Goal: Task Accomplishment & Management: Use online tool/utility

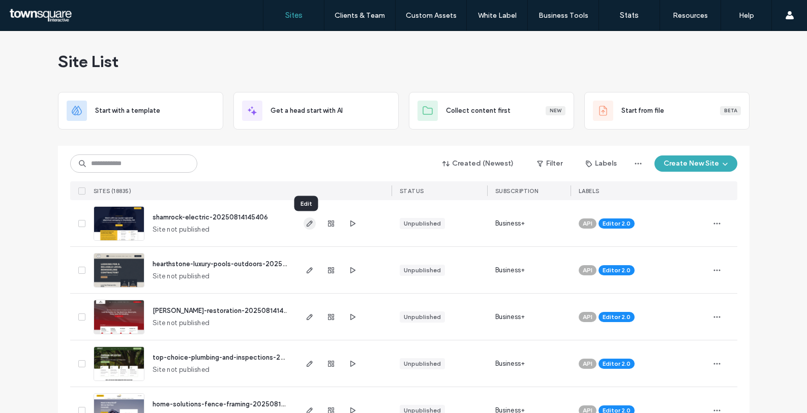
click at [306, 223] on use "button" at bounding box center [309, 224] width 6 height 6
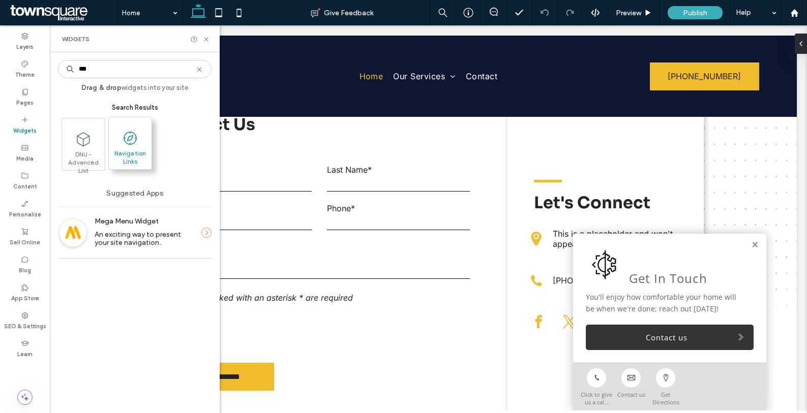
type input "***"
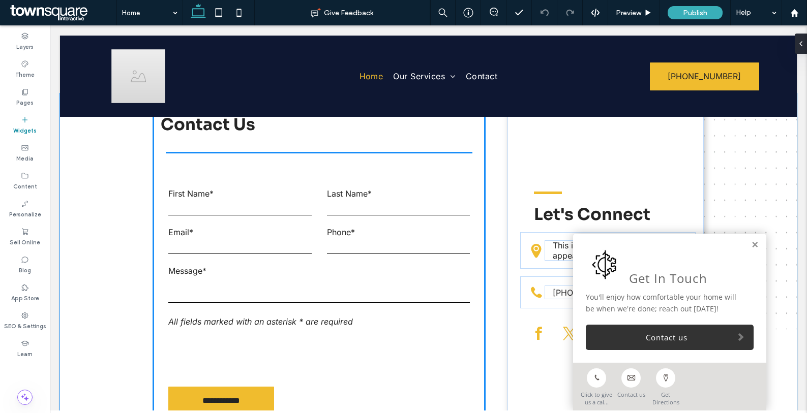
scroll to position [986, 0]
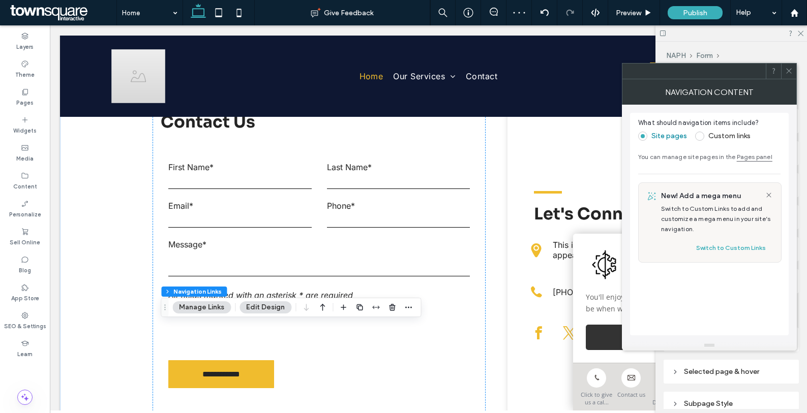
click at [701, 132] on span at bounding box center [699, 136] width 9 height 9
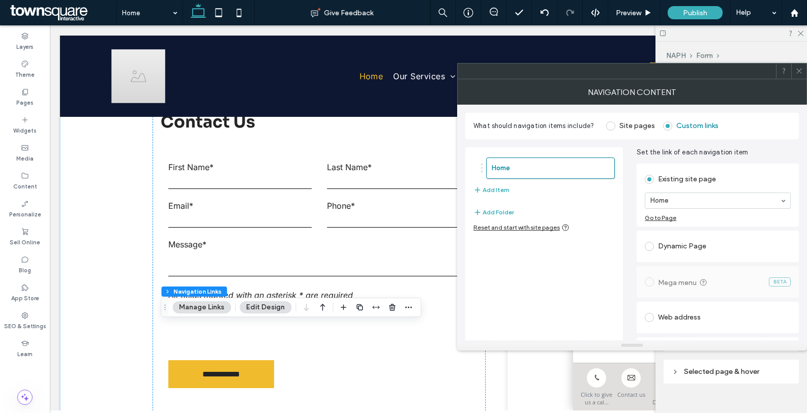
click at [524, 191] on div "Home Add Item" at bounding box center [543, 177] width 141 height 49
click at [492, 189] on button "Add Item" at bounding box center [491, 190] width 36 height 12
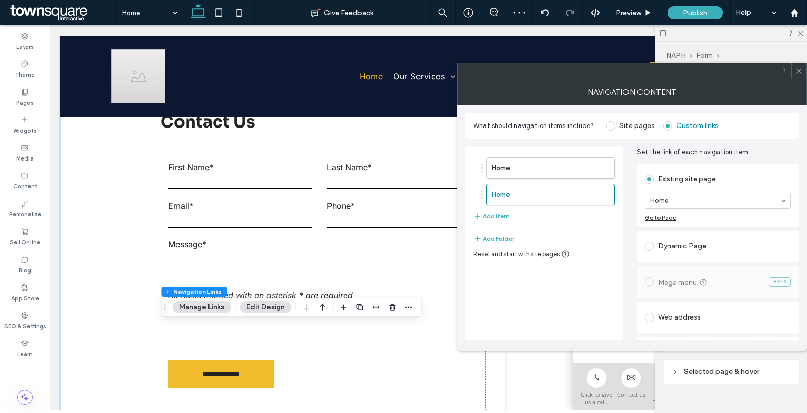
click at [735, 163] on div "Existing site page Home Go to Page Dynamic Page Mega menu BETA Web address Anch…" at bounding box center [718, 265] width 162 height 207
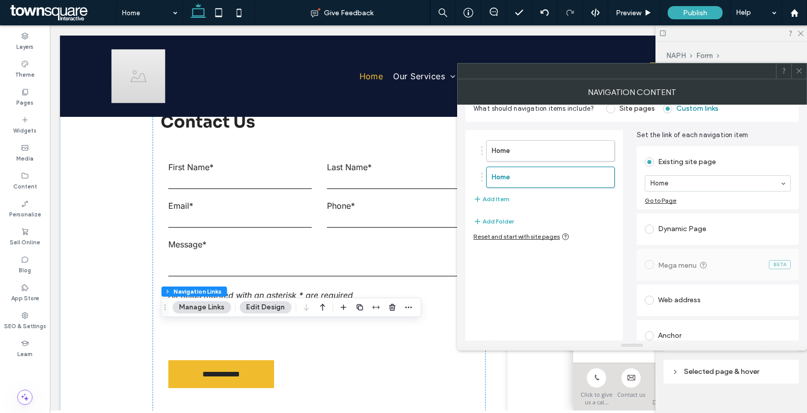
scroll to position [28, 0]
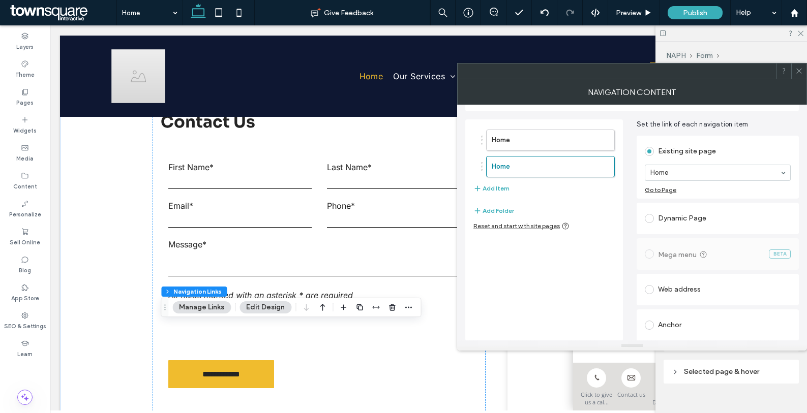
click at [710, 291] on div "Web address" at bounding box center [718, 290] width 146 height 16
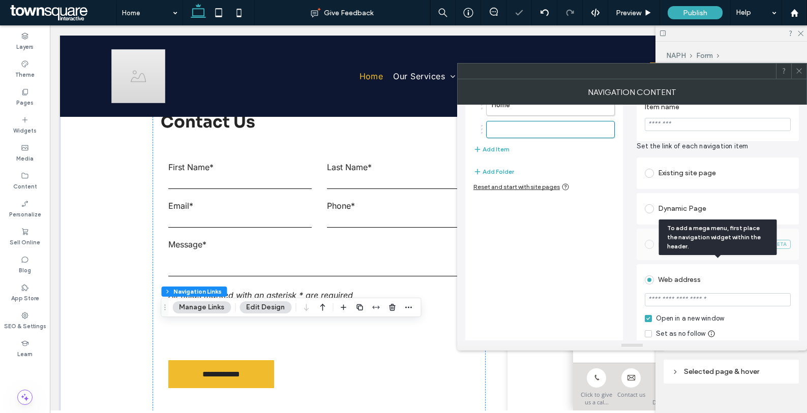
scroll to position [134, 0]
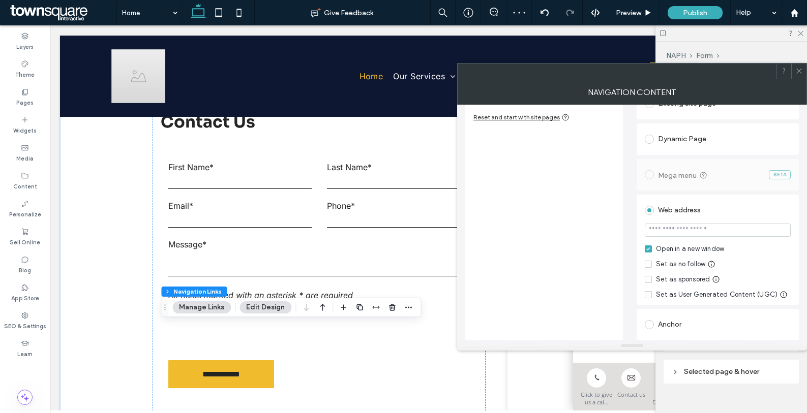
click at [694, 332] on div "Anchor" at bounding box center [718, 325] width 146 height 16
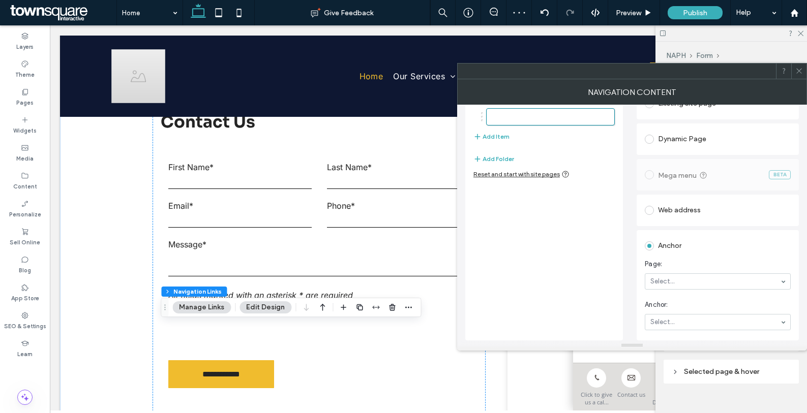
scroll to position [76, 0]
click at [703, 251] on div "Anchor" at bounding box center [718, 246] width 146 height 16
click at [709, 205] on div "Existing site page Home Go to Page Dynamic Page Mega menu BETA Web address Open…" at bounding box center [718, 213] width 162 height 255
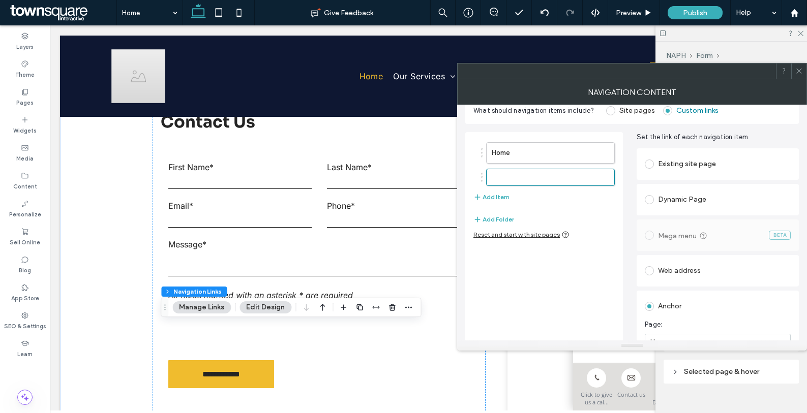
scroll to position [0, 0]
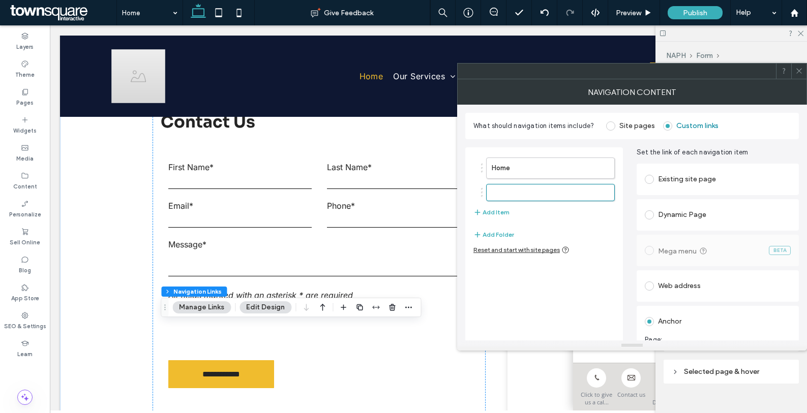
click at [708, 208] on div "Dynamic Page" at bounding box center [718, 215] width 146 height 16
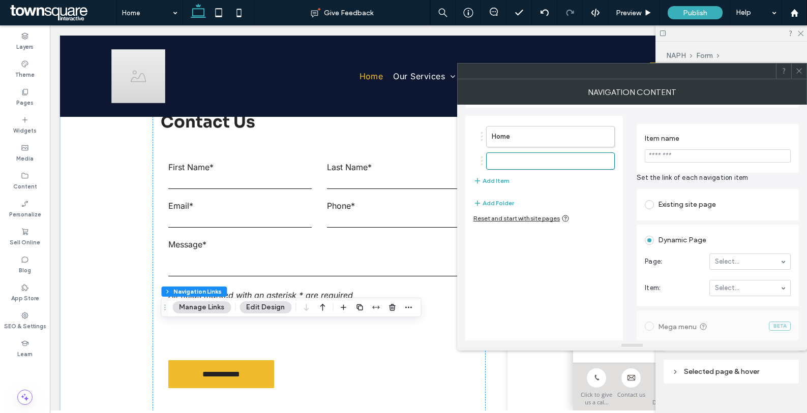
scroll to position [66, 0]
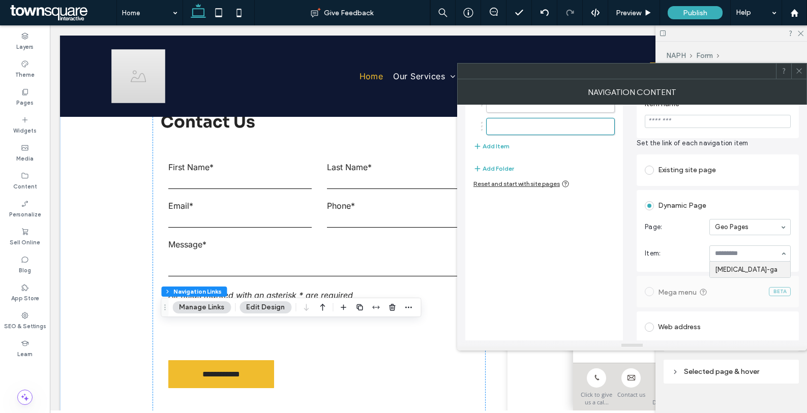
click at [652, 203] on label at bounding box center [651, 205] width 13 height 9
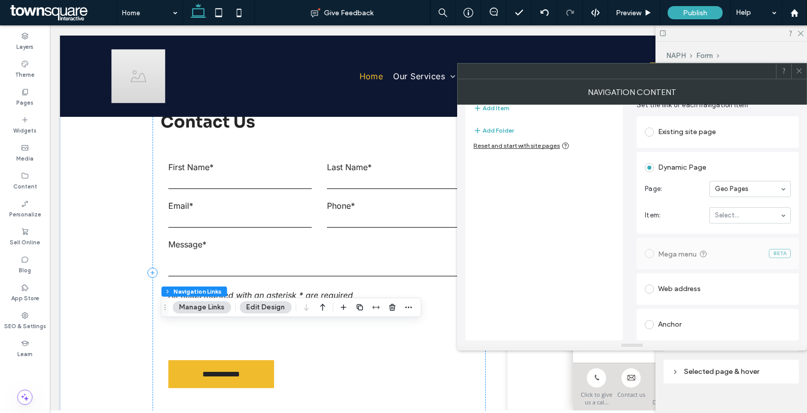
click at [798, 70] on icon at bounding box center [799, 71] width 8 height 8
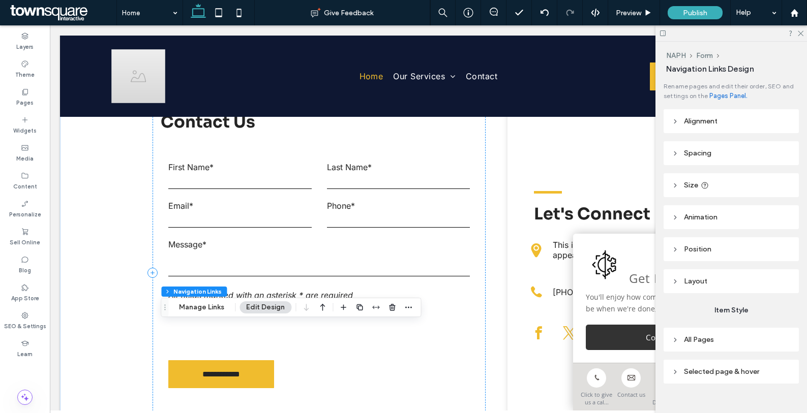
click at [273, 307] on button "Edit Design" at bounding box center [266, 308] width 52 height 12
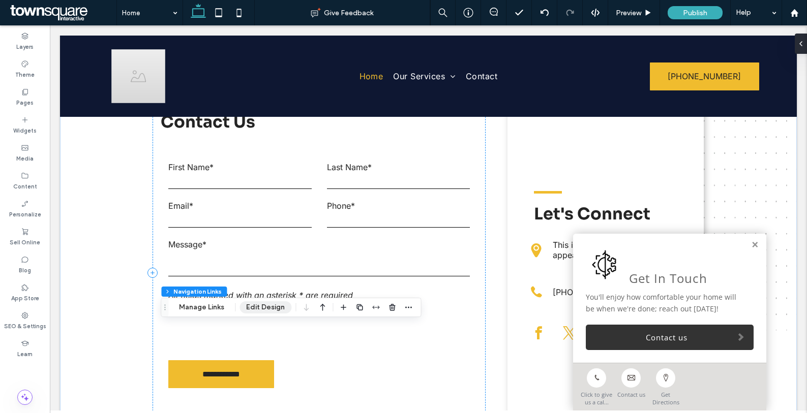
click at [269, 306] on button "Edit Design" at bounding box center [266, 308] width 52 height 12
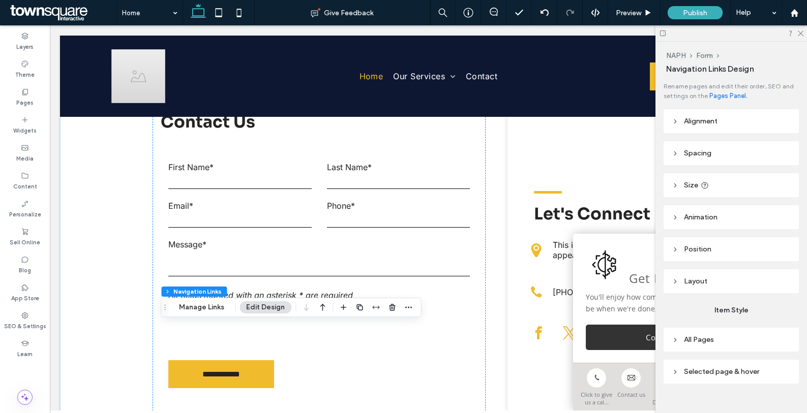
scroll to position [16, 0]
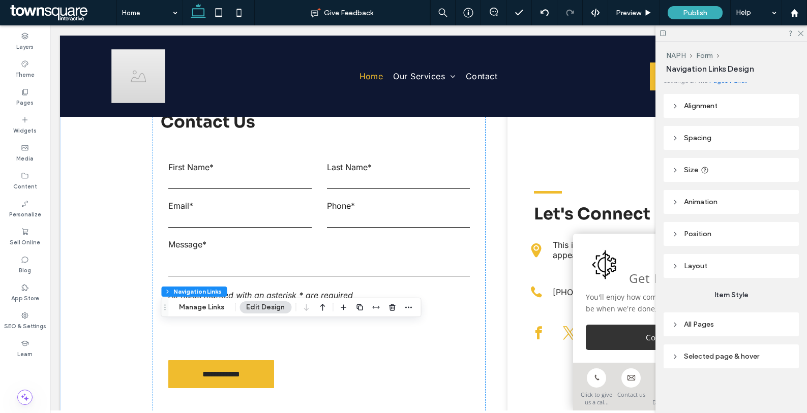
click at [674, 167] on icon at bounding box center [675, 170] width 7 height 7
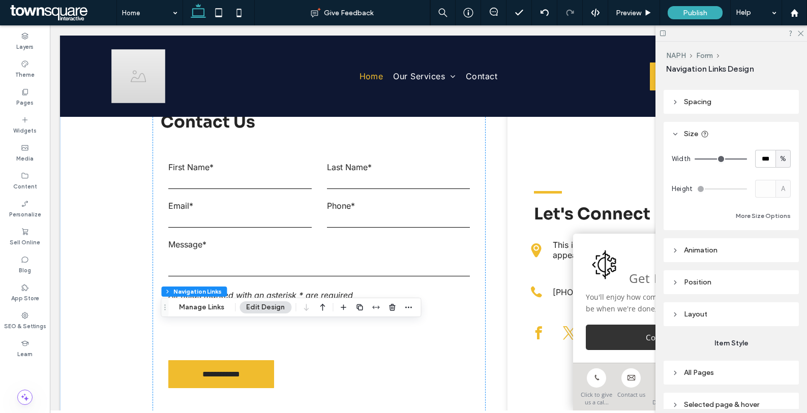
scroll to position [100, 0]
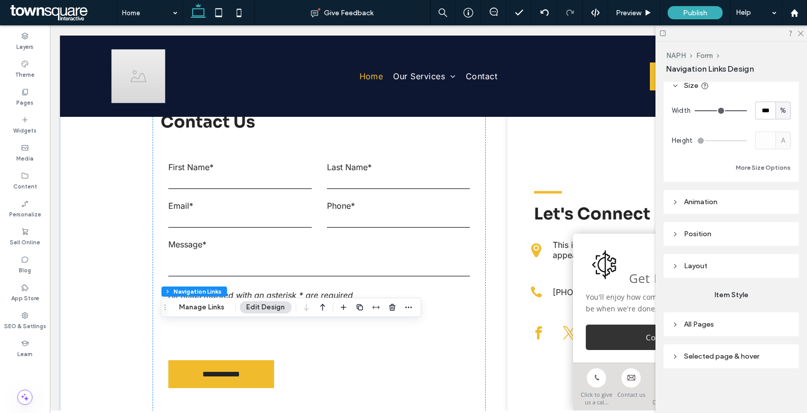
click at [672, 323] on icon at bounding box center [675, 324] width 7 height 7
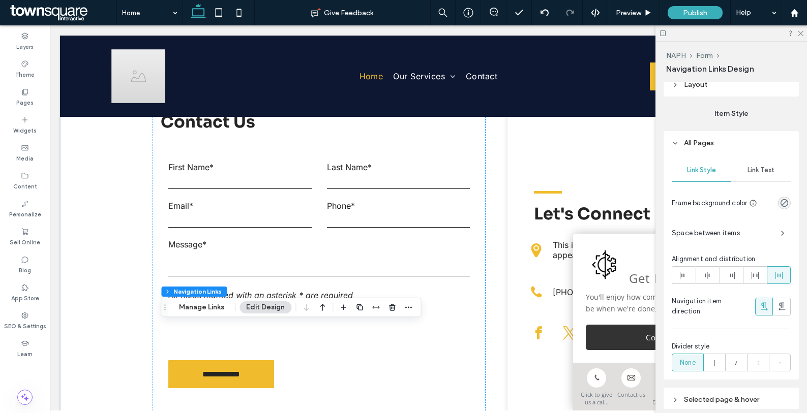
scroll to position [270, 0]
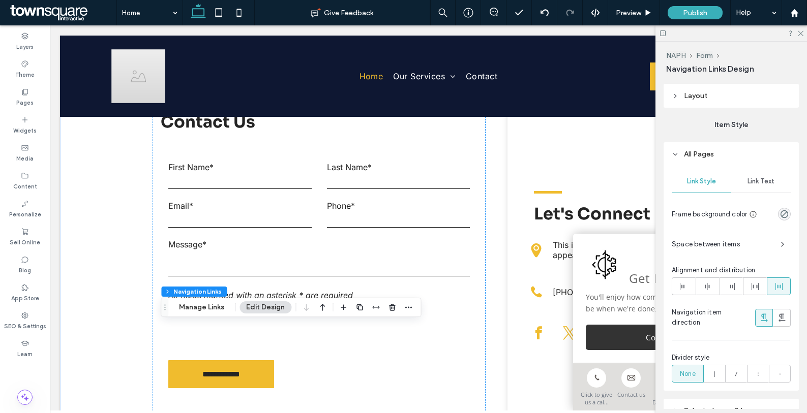
click at [761, 181] on span "Link Text" at bounding box center [761, 181] width 27 height 8
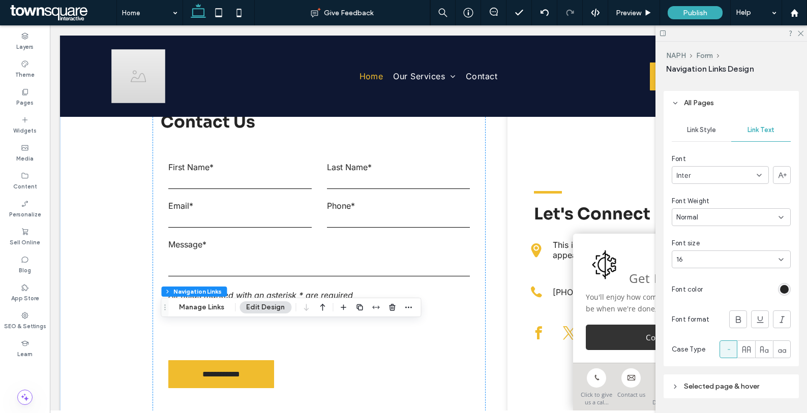
scroll to position [323, 0]
click at [212, 306] on button "Manage Links" at bounding box center [201, 308] width 58 height 12
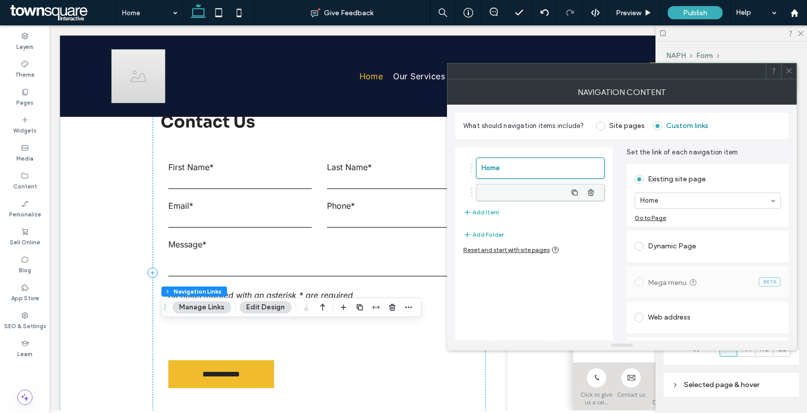
click at [564, 193] on label at bounding box center [524, 193] width 85 height 10
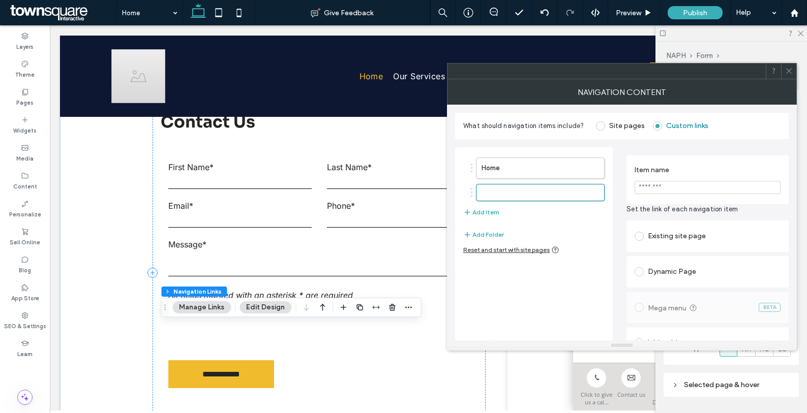
click at [670, 188] on input "Item name" at bounding box center [708, 187] width 146 height 13
click at [677, 248] on div "Existing site page" at bounding box center [707, 237] width 162 height 32
click at [647, 237] on label at bounding box center [641, 236] width 13 height 9
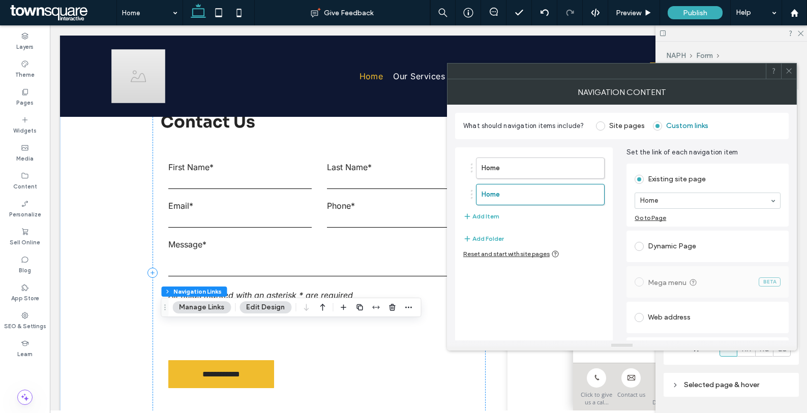
click at [642, 246] on span at bounding box center [639, 246] width 9 height 9
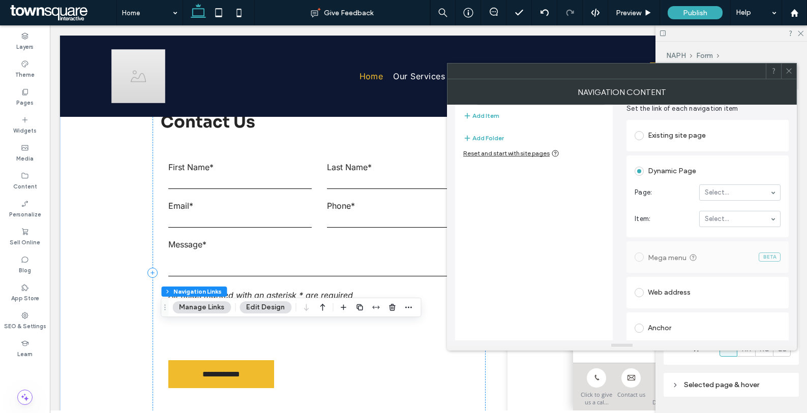
click at [663, 296] on div "Web address" at bounding box center [708, 293] width 146 height 16
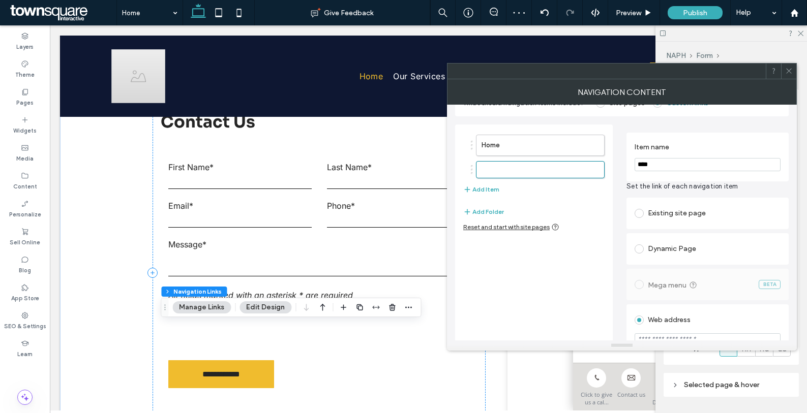
scroll to position [32, 0]
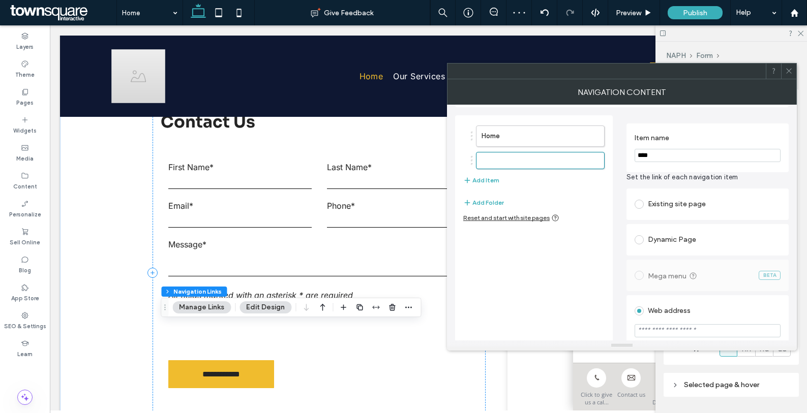
click at [677, 153] on input "****" at bounding box center [708, 155] width 146 height 13
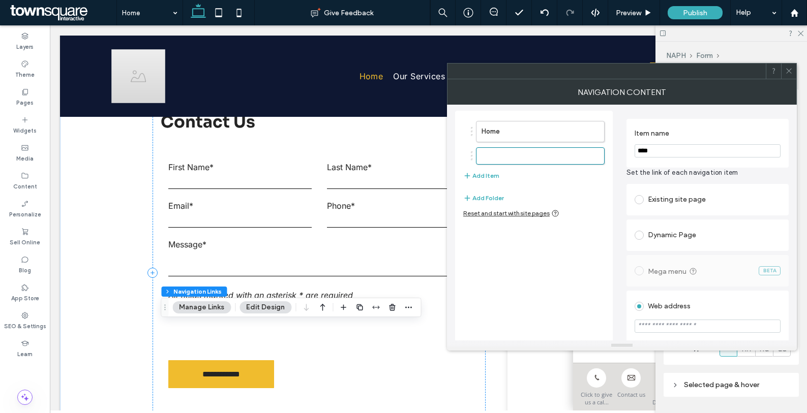
scroll to position [2, 0]
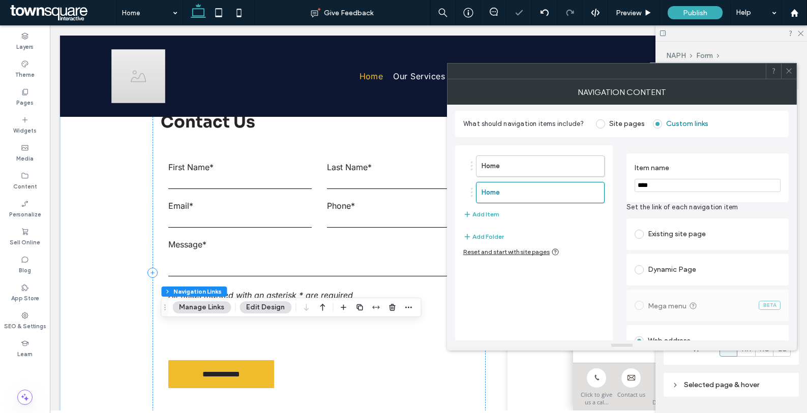
click at [649, 234] on div "Existing site page" at bounding box center [708, 234] width 146 height 16
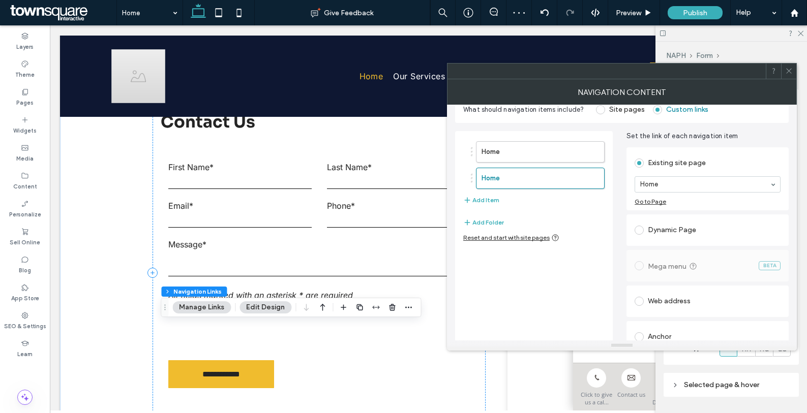
scroll to position [17, 0]
click at [682, 310] on div "Web address" at bounding box center [708, 300] width 146 height 21
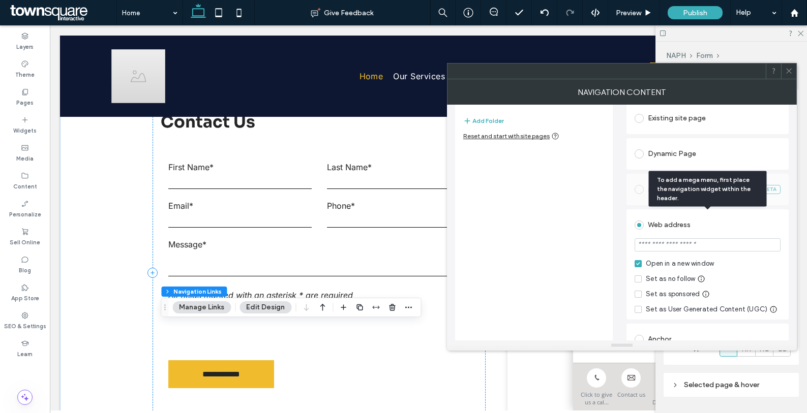
scroll to position [134, 0]
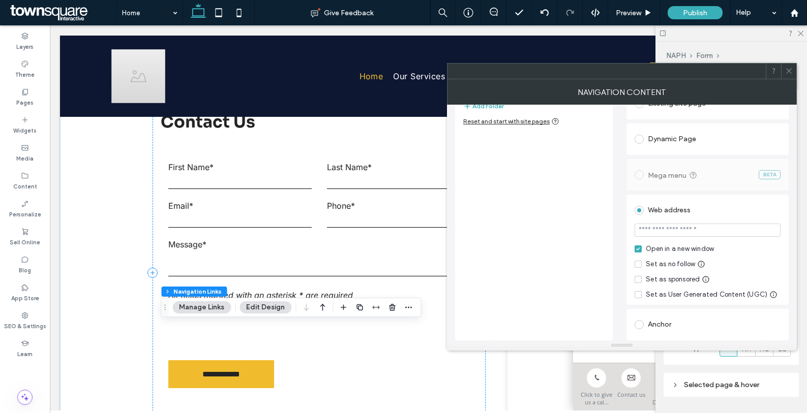
click at [792, 72] on icon at bounding box center [789, 71] width 8 height 8
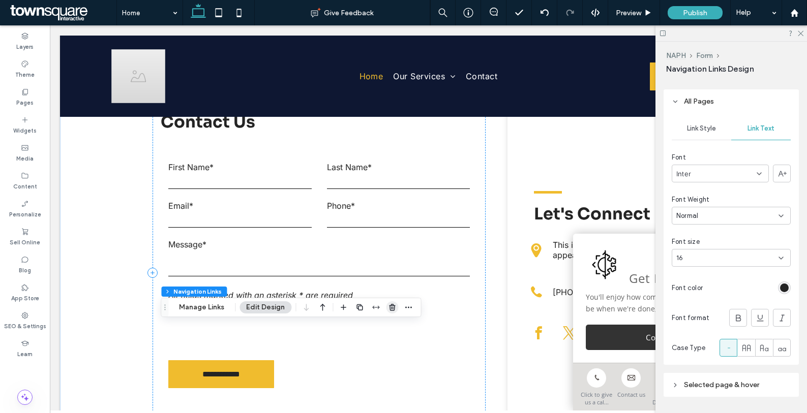
click at [391, 307] on use "button" at bounding box center [392, 307] width 6 height 7
